Goal: Task Accomplishment & Management: Use online tool/utility

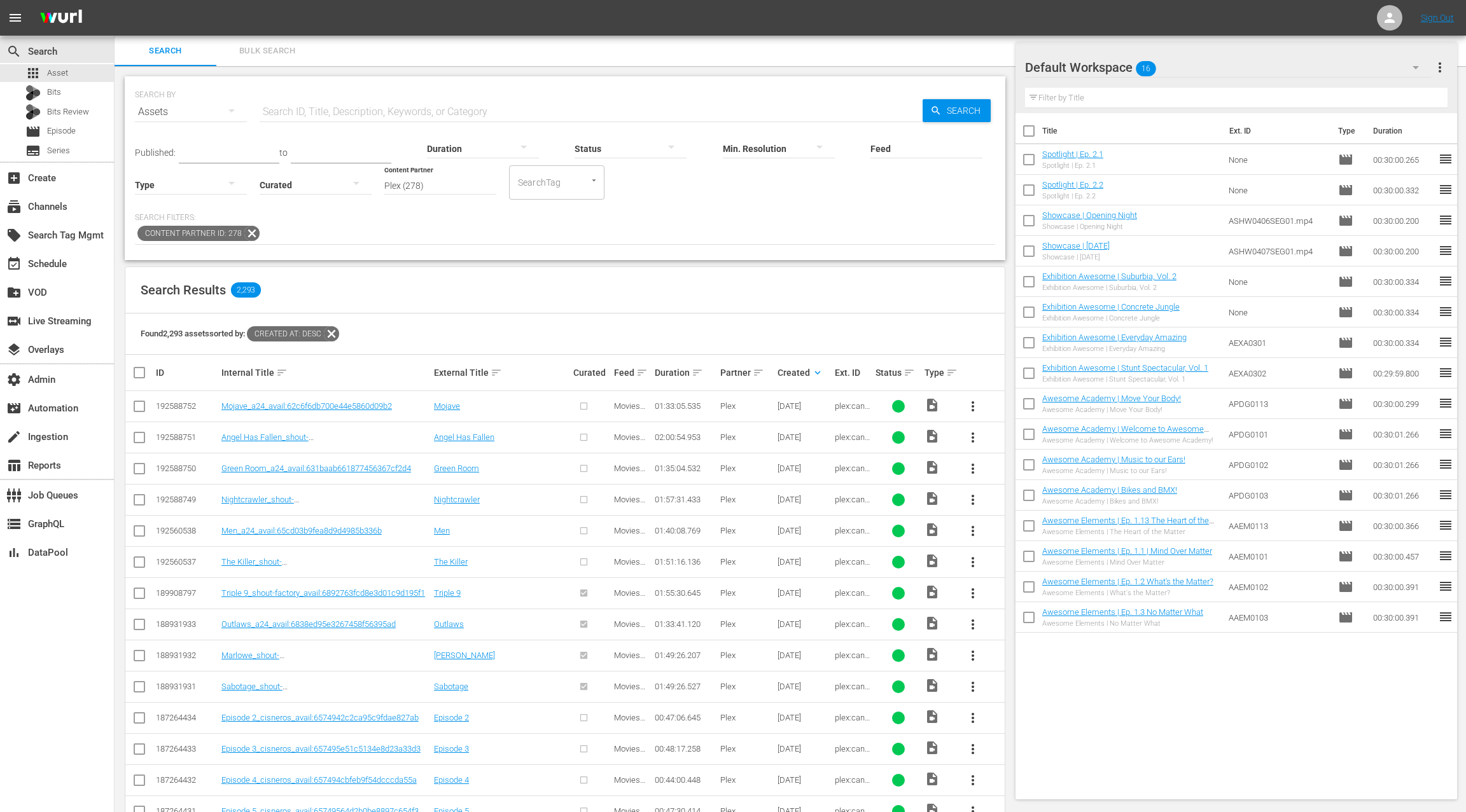
scroll to position [124, 0]
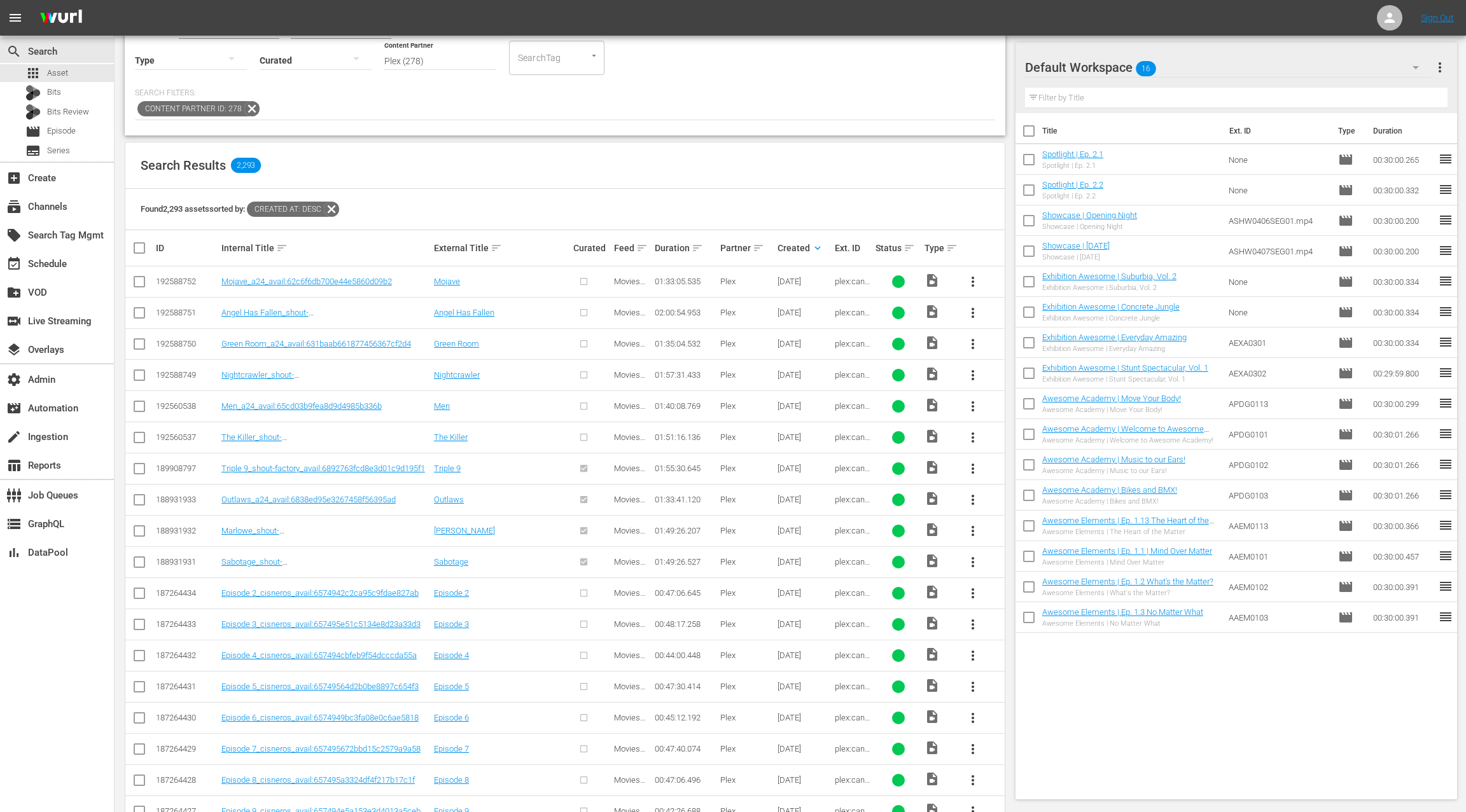
click at [246, 106] on icon at bounding box center [252, 109] width 15 height 15
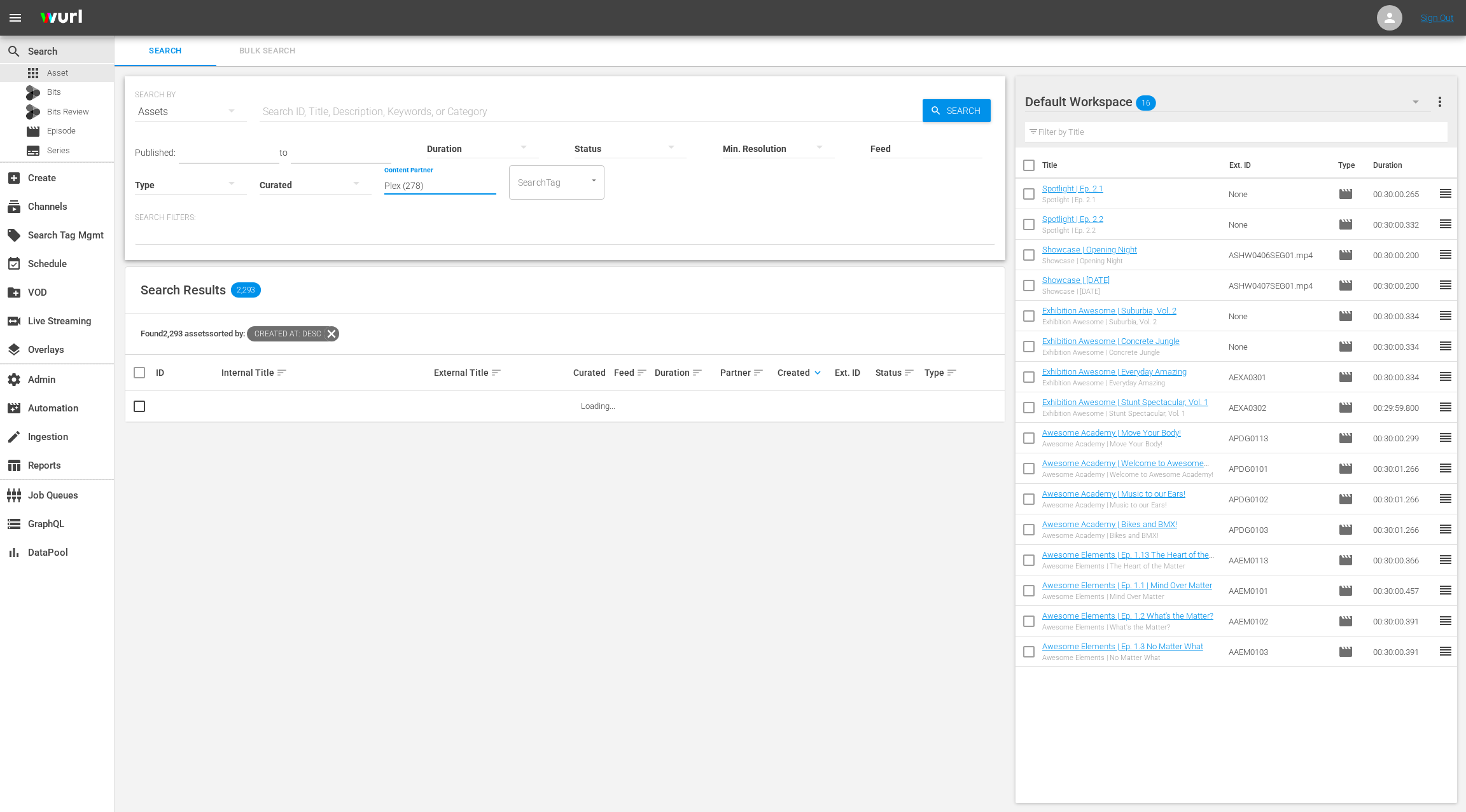
drag, startPoint x: 432, startPoint y: 180, endPoint x: 379, endPoint y: 185, distance: 53.2
click at [379, 185] on div "Published: to Duration Status Min. Resolution Feed Feed Title Type Curated Cont…" at bounding box center [565, 163] width 860 height 72
click at [436, 258] on div "Game Show Network (133)" at bounding box center [487, 251] width 186 height 31
type input "Game Show Network (133)"
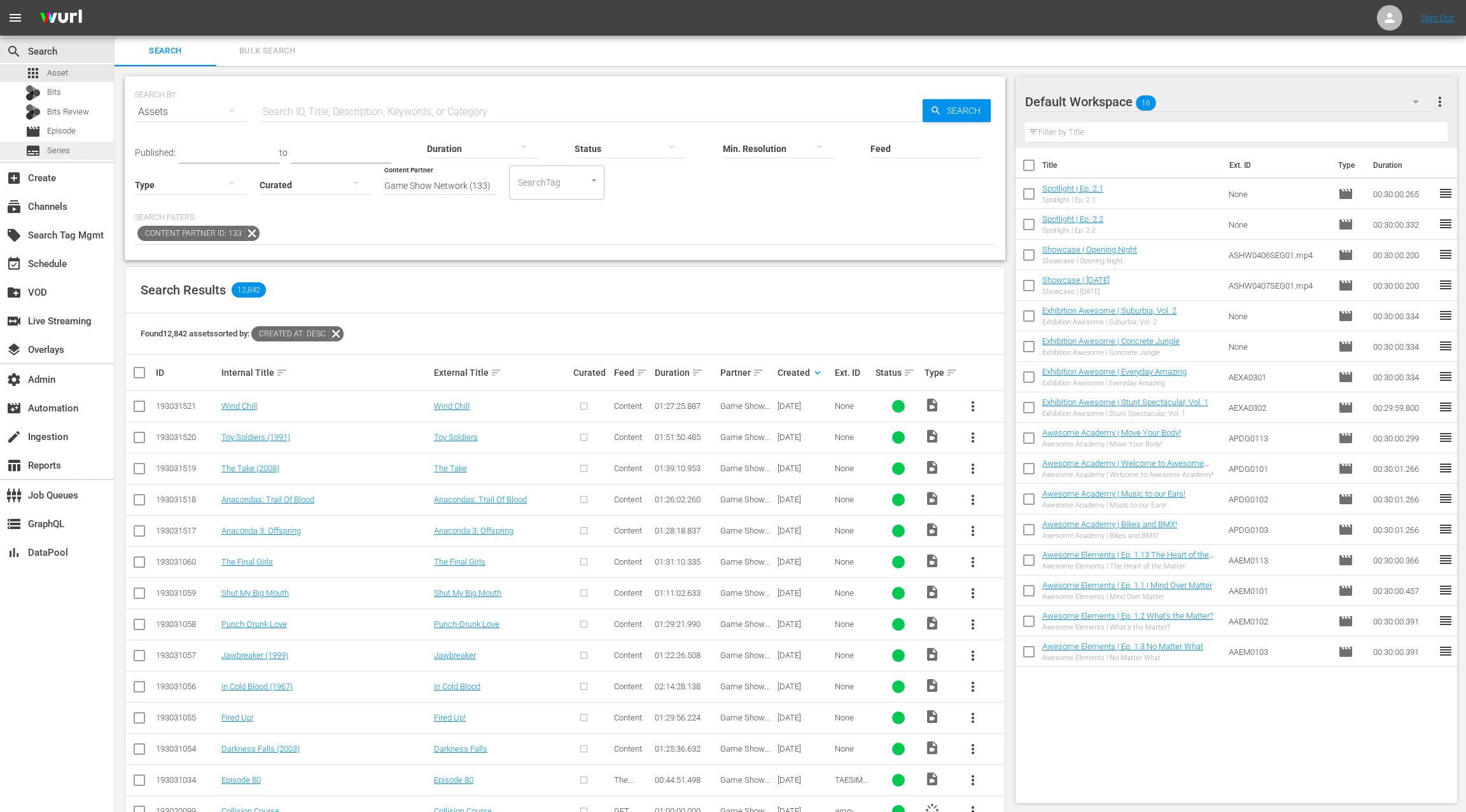
click at [72, 151] on div "subtitles Series" at bounding box center [57, 150] width 114 height 17
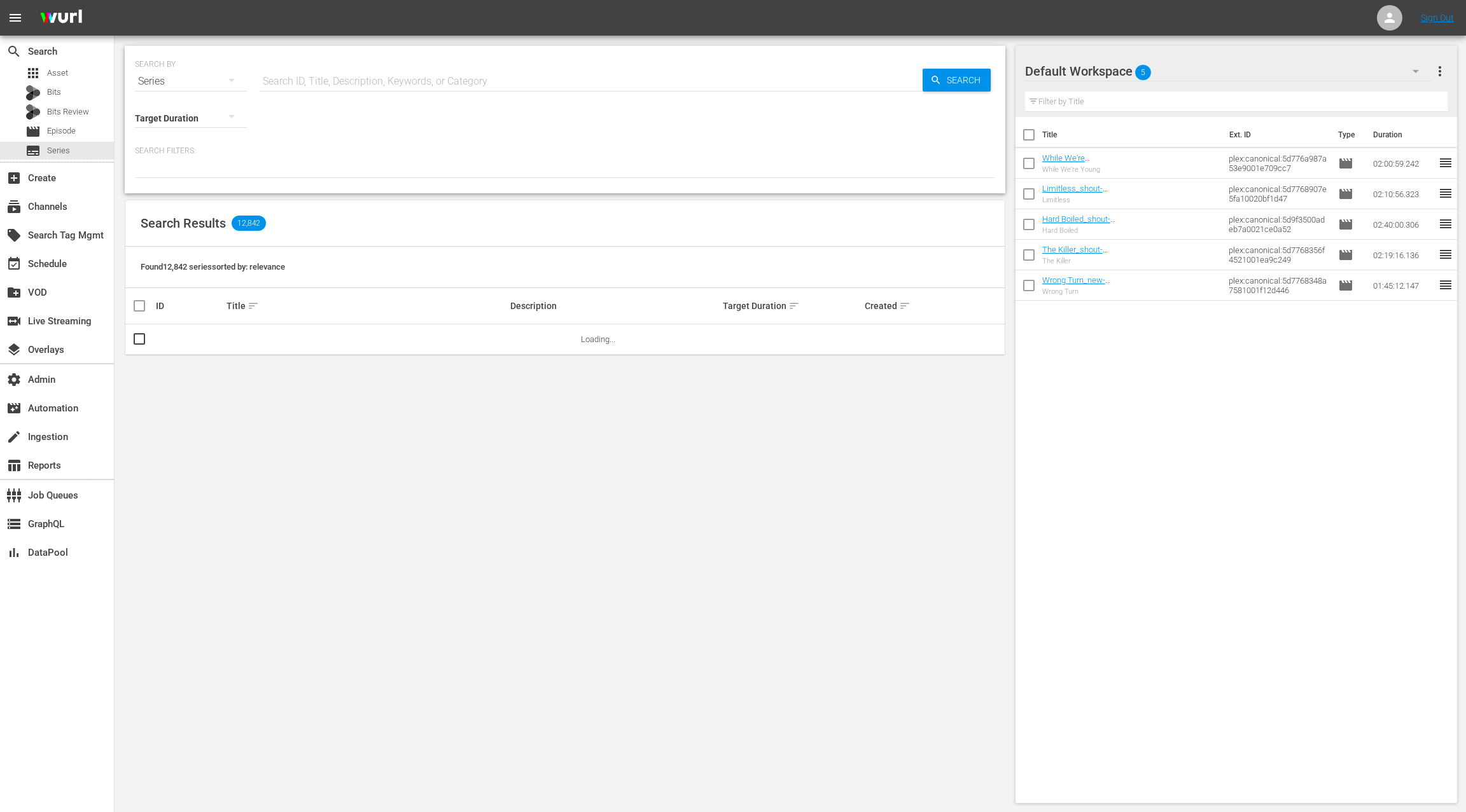
click at [296, 85] on input "text" at bounding box center [590, 82] width 663 height 31
type input "anime effect"
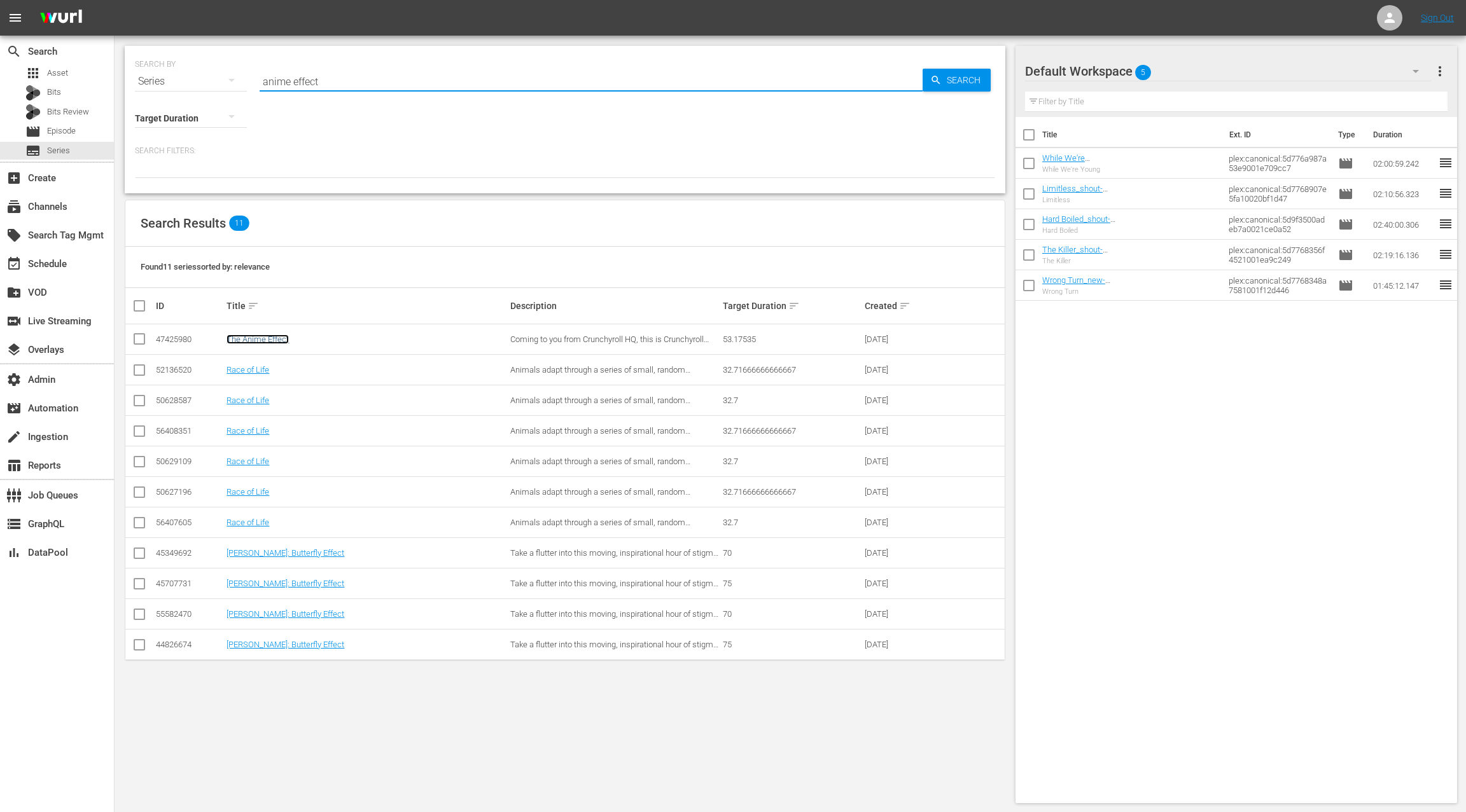
click at [281, 338] on link "The Anime Effect" at bounding box center [258, 339] width 63 height 10
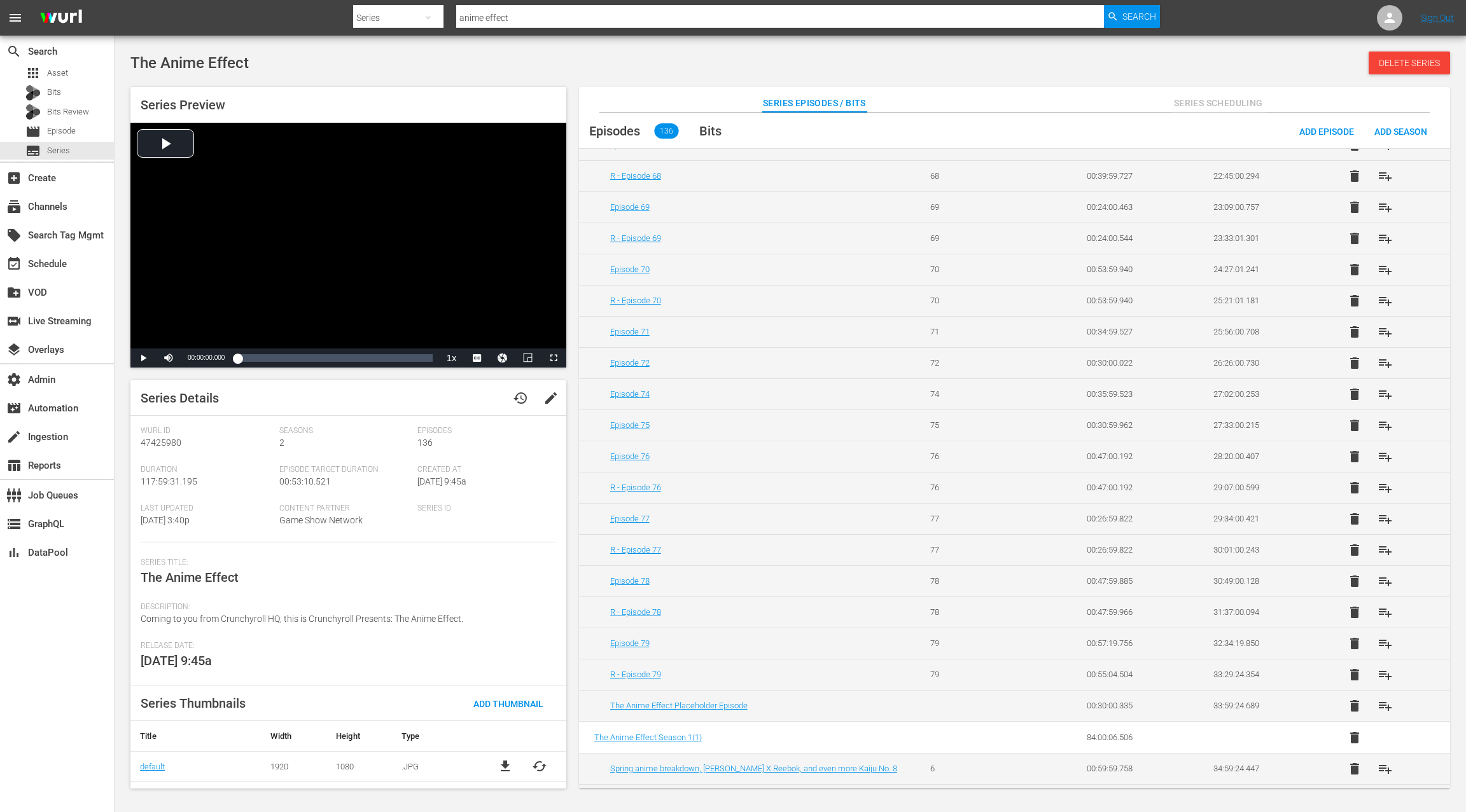
scroll to position [1023, 0]
click at [72, 135] on span "Episode" at bounding box center [62, 130] width 29 height 13
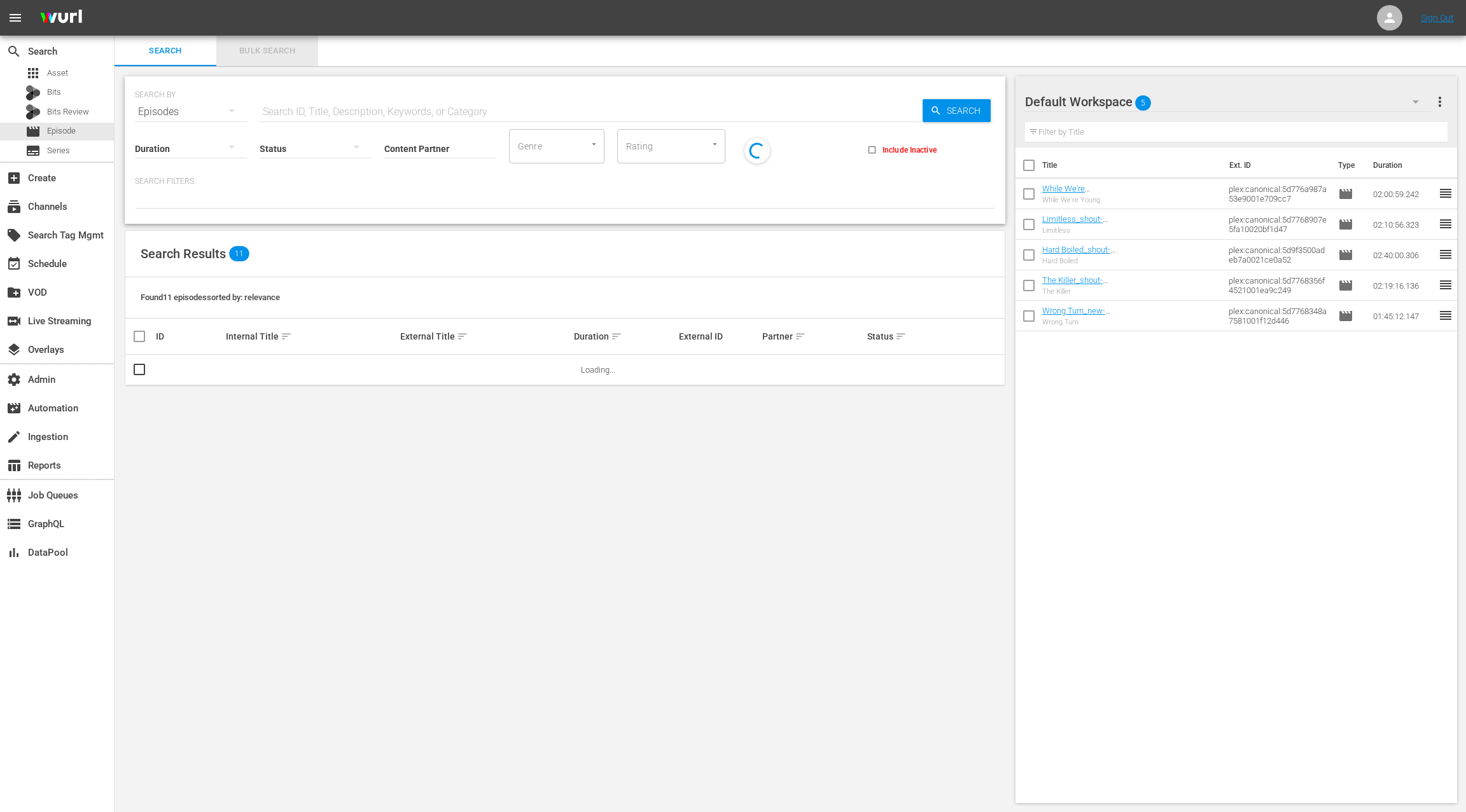
click at [280, 55] on span "Bulk Search" at bounding box center [267, 51] width 87 height 14
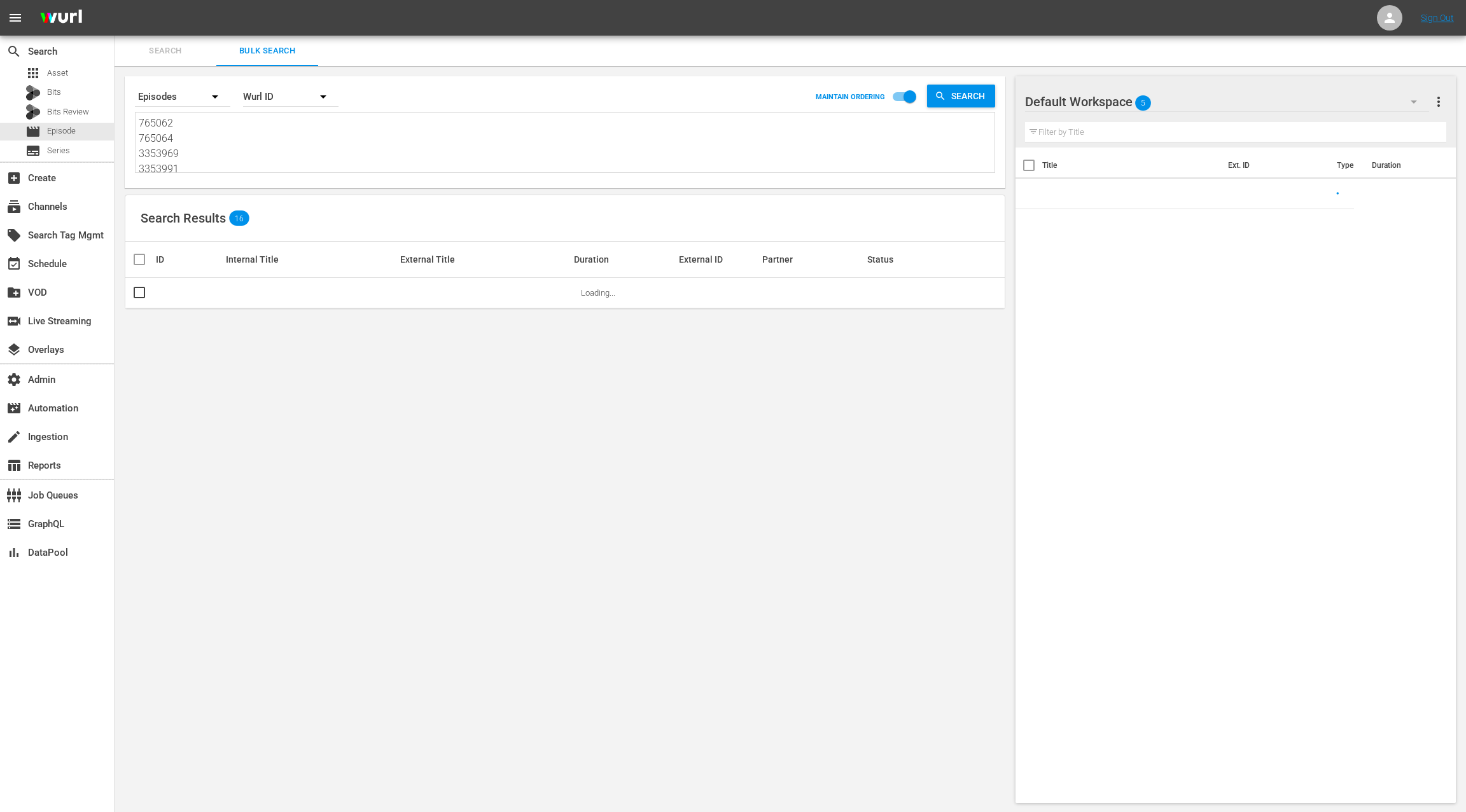
click at [286, 154] on textarea "765062 765064 3353969 3353991 765050 765055 960618 960619 23401279 20474239 205…" at bounding box center [566, 145] width 855 height 58
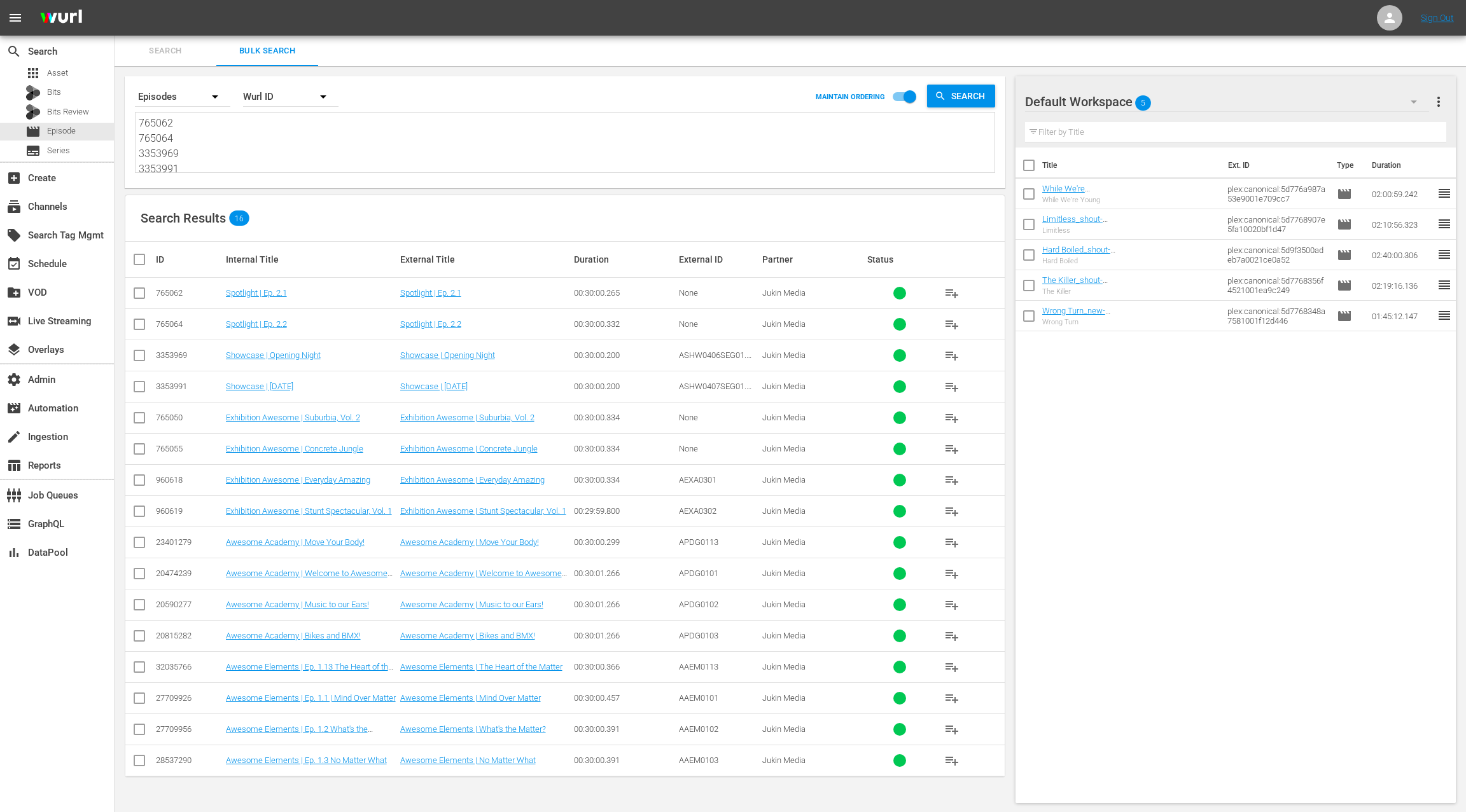
scroll to position [1, 0]
click at [956, 100] on span "Search" at bounding box center [970, 96] width 49 height 23
click at [335, 149] on textarea "765062 765064 3353969 3353991 765050 765055 960618 960619 23401279 20474239 205…" at bounding box center [566, 144] width 855 height 58
paste textarea "60094692 60094691 60094690 60094689 47145847 47145853 70516989 70516988 5173521…"
type textarea "60094692 60094691 60094690 60094689 47145847 47145853 70516989 70516988 5173521…"
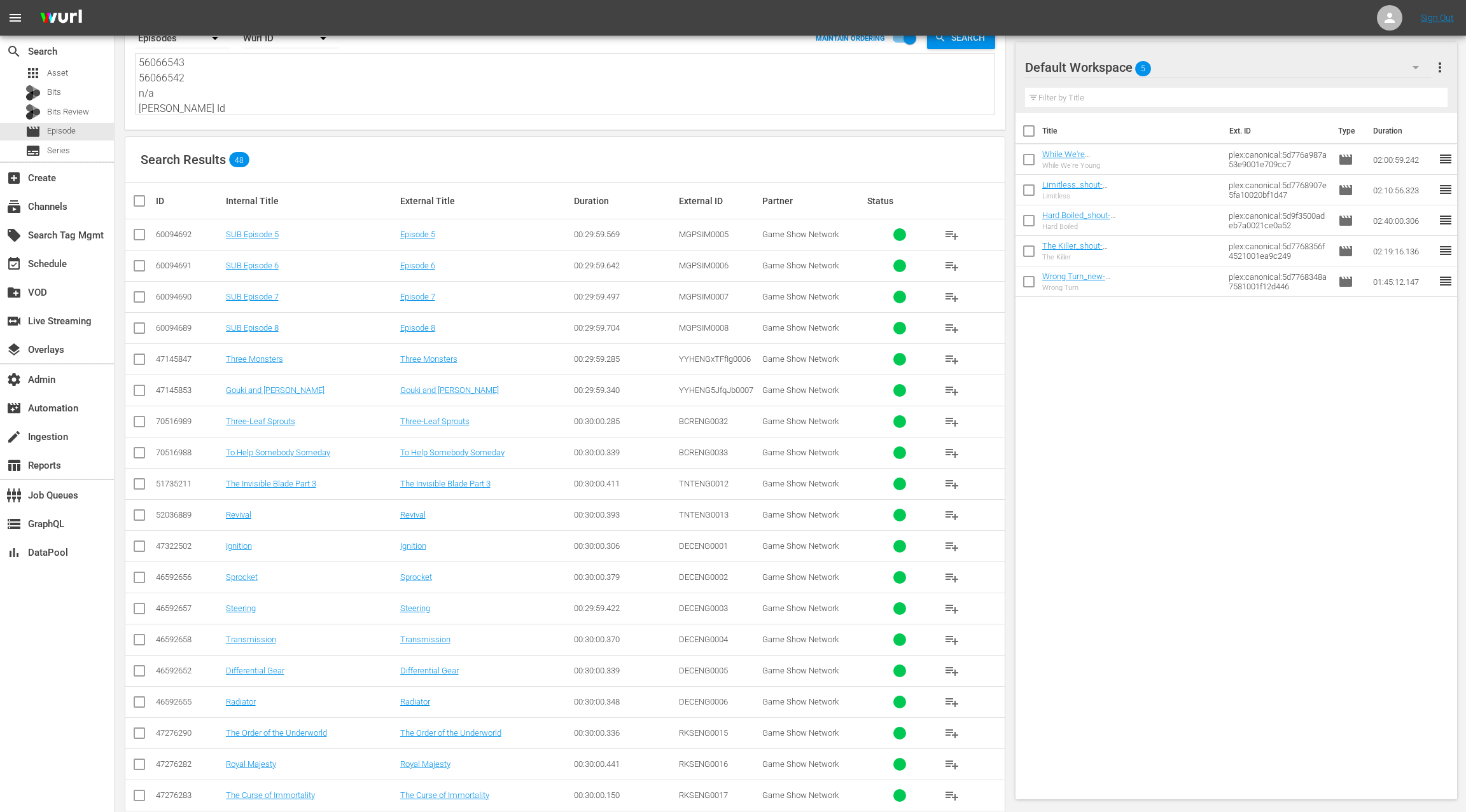
scroll to position [0, 0]
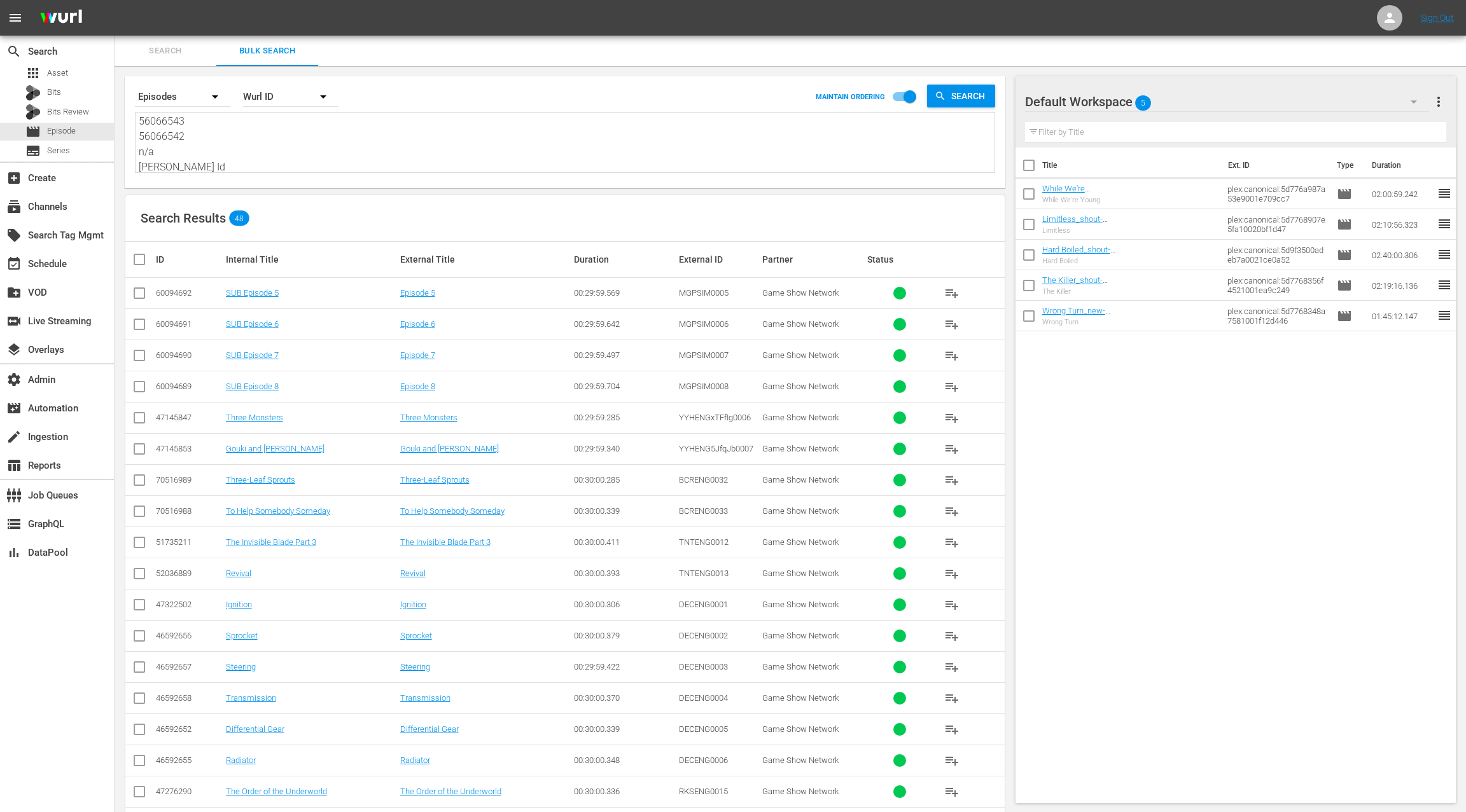
type textarea "60094692 60094691 60094690 60094689 47145847 47145853 70516989 70516988 5173521…"
click at [334, 149] on textarea "60094692 60094691 60094690 60094689 47145847 47145853 70516989 70516988 5173521…" at bounding box center [566, 144] width 855 height 58
paste textarea "2782276 62782278 62782275 62782277 48610132 48610134 73856586 73856585 52329018…"
type textarea "62782276 62782278 62782275 62782277 48610132 48610134 73856586 73856585 5232901…"
